Goal: Task Accomplishment & Management: Manage account settings

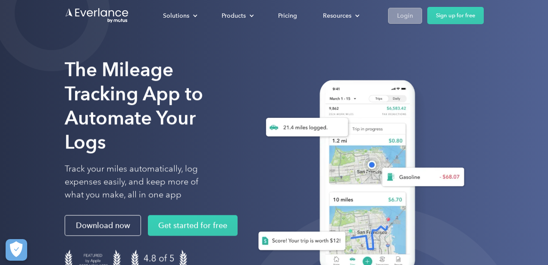
click at [397, 16] on div "Login" at bounding box center [405, 15] width 16 height 11
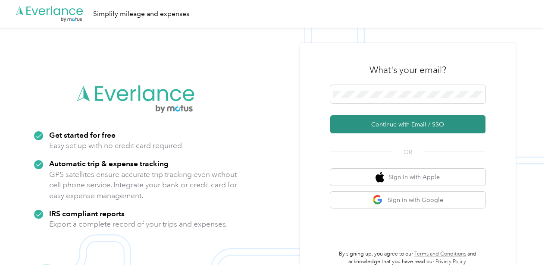
click at [388, 124] on button "Continue with Email / SSO" at bounding box center [407, 124] width 155 height 18
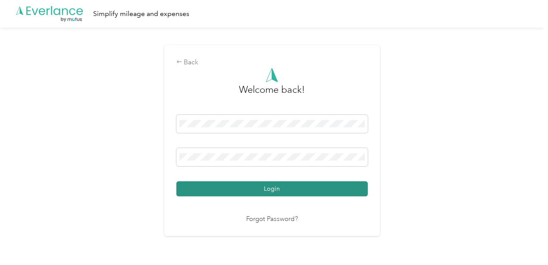
click at [315, 188] on button "Login" at bounding box center [271, 188] width 191 height 15
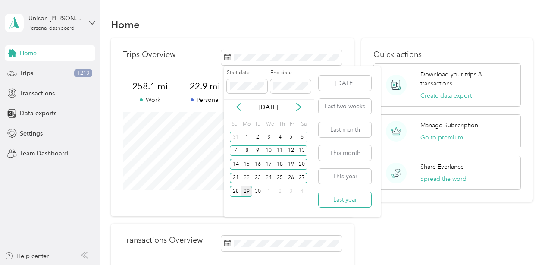
click at [339, 198] on button "Last year" at bounding box center [345, 199] width 53 height 15
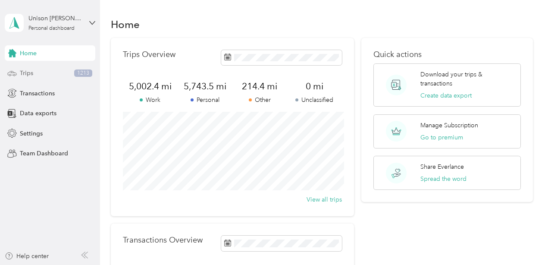
click at [29, 70] on span "Trips" at bounding box center [26, 73] width 13 height 9
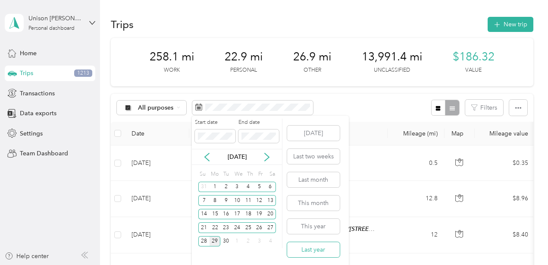
click at [322, 248] on button "Last year" at bounding box center [313, 249] width 53 height 15
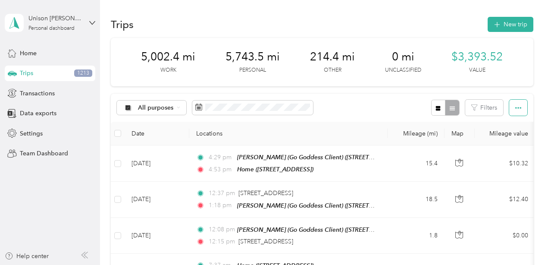
click at [521, 107] on icon "button" at bounding box center [518, 108] width 6 height 6
click at [517, 138] on span "Export" at bounding box center [510, 138] width 18 height 7
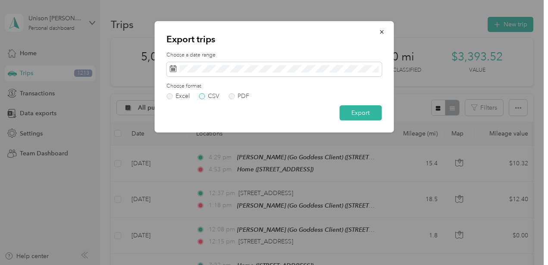
click at [201, 97] on label "CSV" at bounding box center [209, 96] width 21 height 6
click at [229, 97] on label "PDF" at bounding box center [239, 96] width 21 height 6
click at [355, 112] on button "Export" at bounding box center [360, 112] width 42 height 15
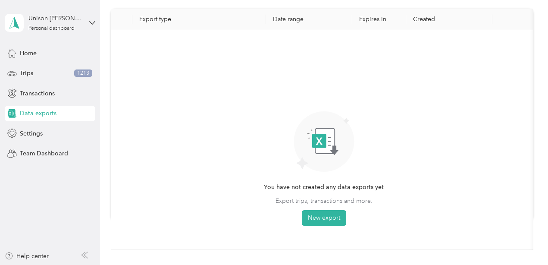
click at [41, 114] on span "Data exports" at bounding box center [38, 113] width 37 height 9
click at [41, 73] on div "Trips 1213" at bounding box center [50, 74] width 91 height 16
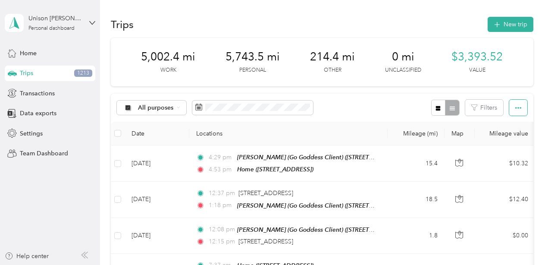
click at [520, 106] on icon "button" at bounding box center [518, 108] width 6 height 6
click at [514, 139] on span "Export" at bounding box center [510, 138] width 18 height 7
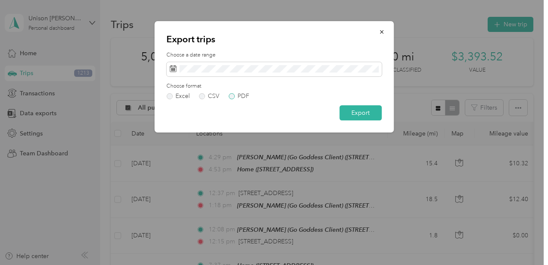
click at [235, 97] on label "PDF" at bounding box center [239, 96] width 21 height 6
click at [352, 113] on button "Export" at bounding box center [360, 112] width 42 height 15
